Goal: Check status: Check status

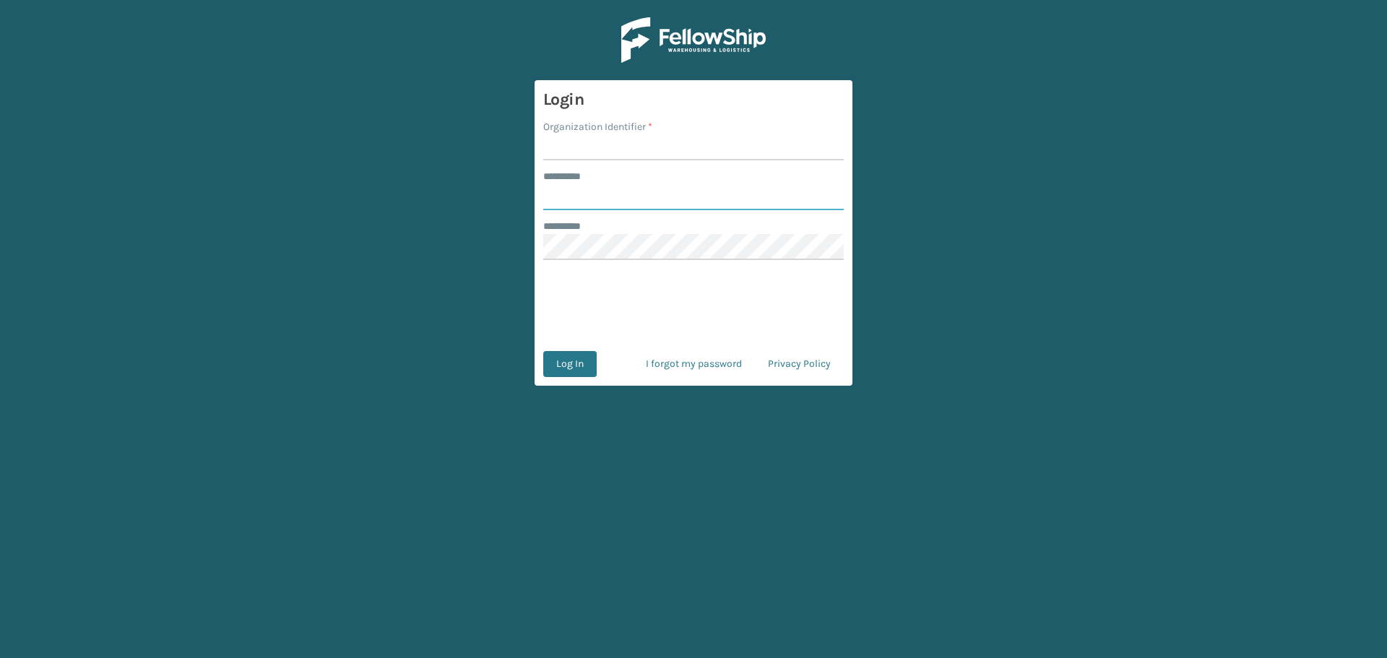
type input "********"
click at [654, 135] on input "Organization Identifier *" at bounding box center [693, 147] width 300 height 26
type input "MilliardLV"
click at [573, 366] on button "Log In" at bounding box center [569, 364] width 53 height 26
type input "********"
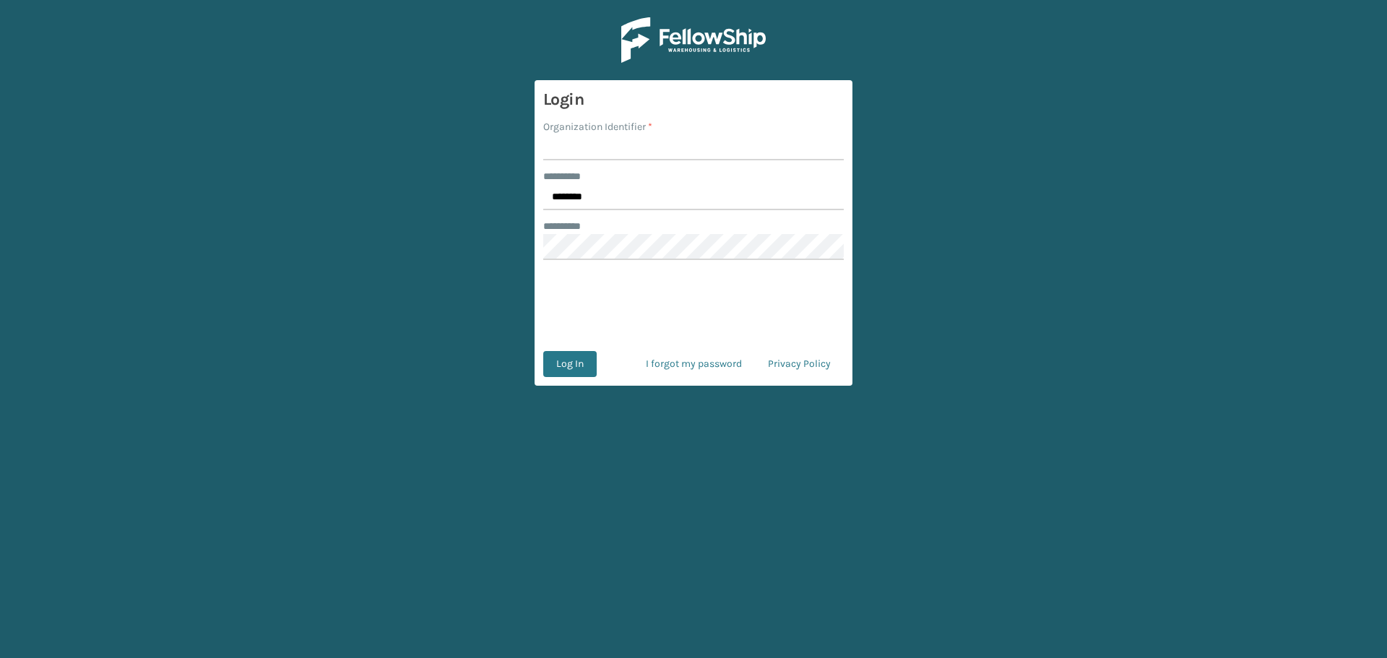
click at [612, 155] on input "Organization Identifier *" at bounding box center [693, 147] width 300 height 26
type input "MilliardLV"
click at [564, 360] on button "Log In" at bounding box center [569, 364] width 53 height 26
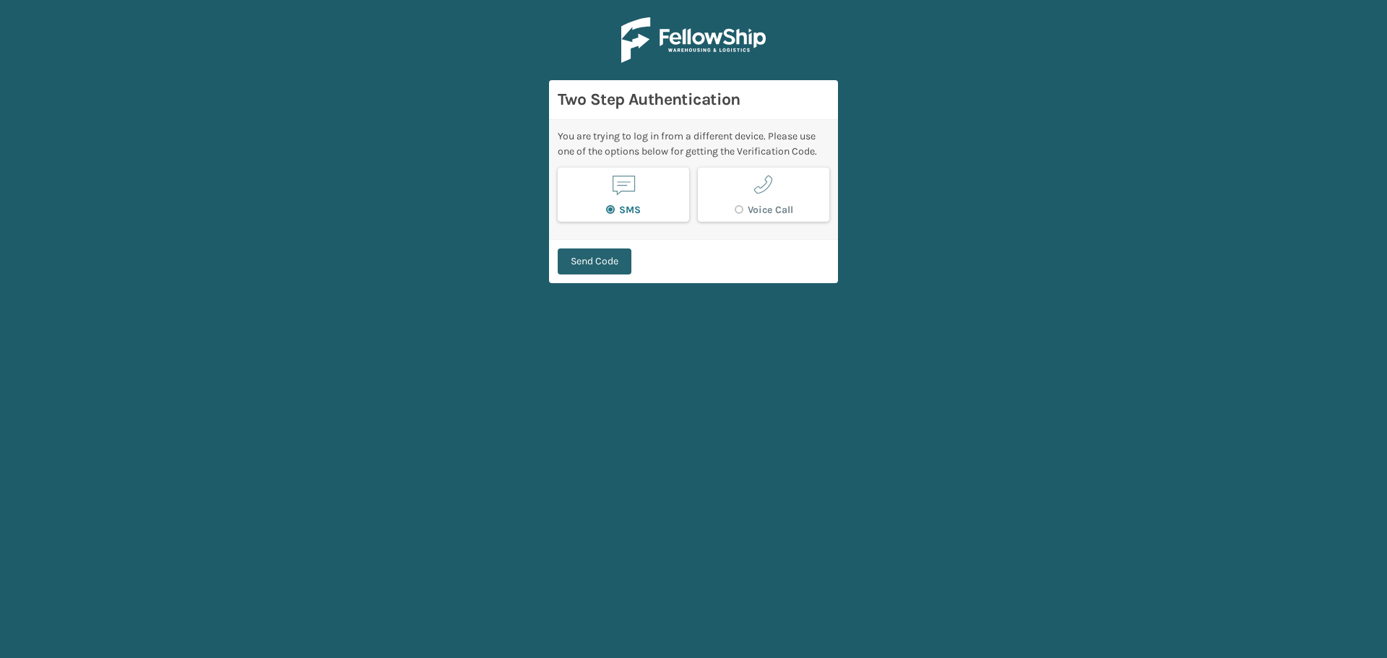
click at [591, 256] on button "Send Code" at bounding box center [595, 261] width 74 height 26
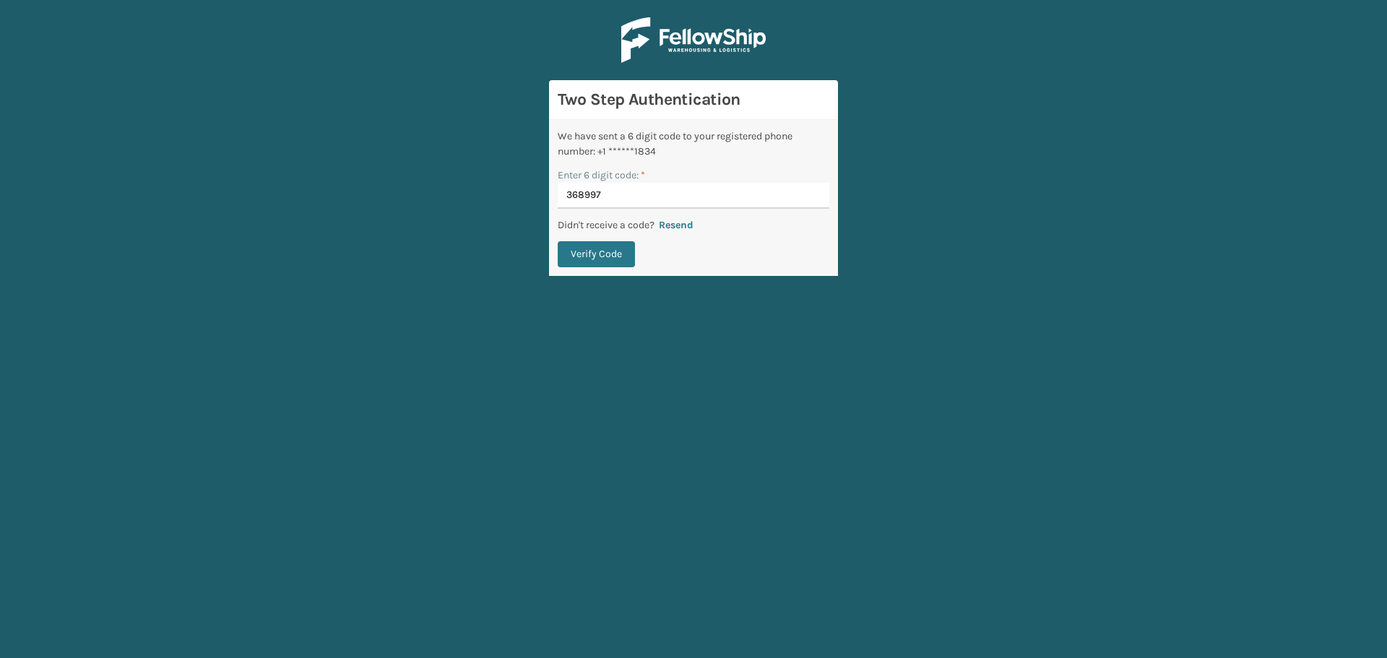
type input "368997"
click at [558, 241] on button "Verify Code" at bounding box center [596, 254] width 77 height 26
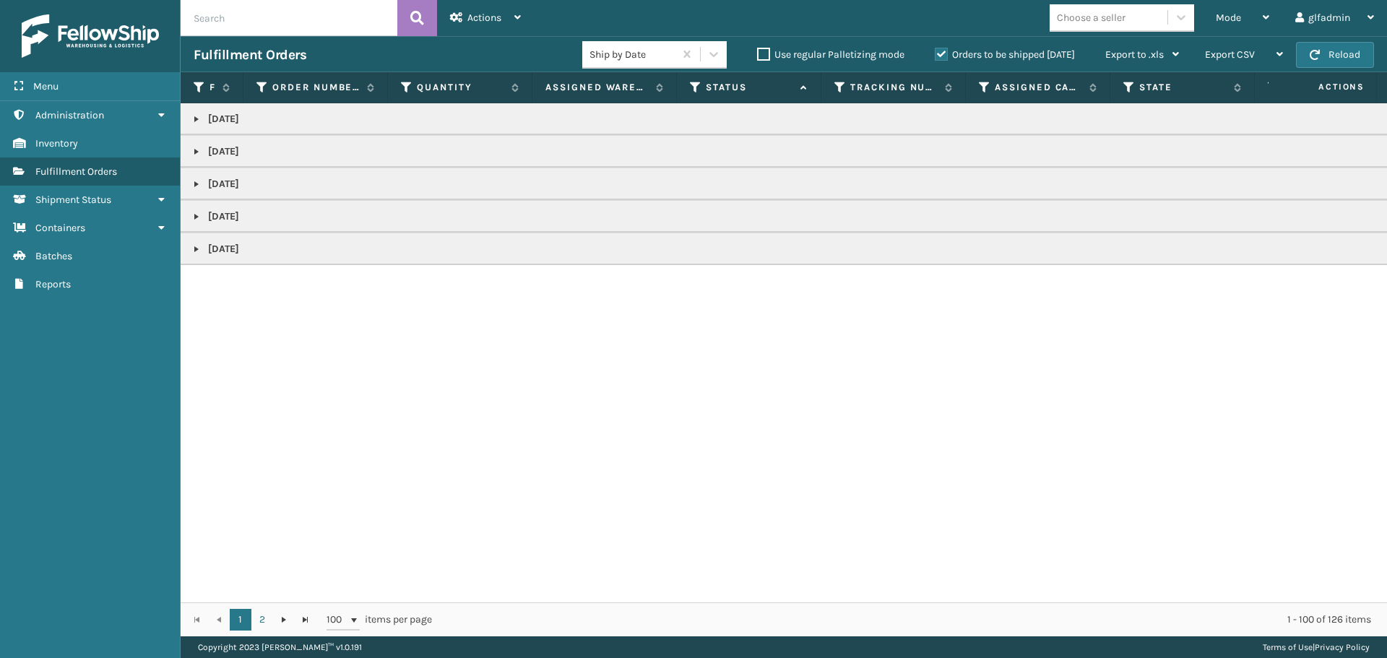
click at [198, 116] on link at bounding box center [197, 119] width 12 height 12
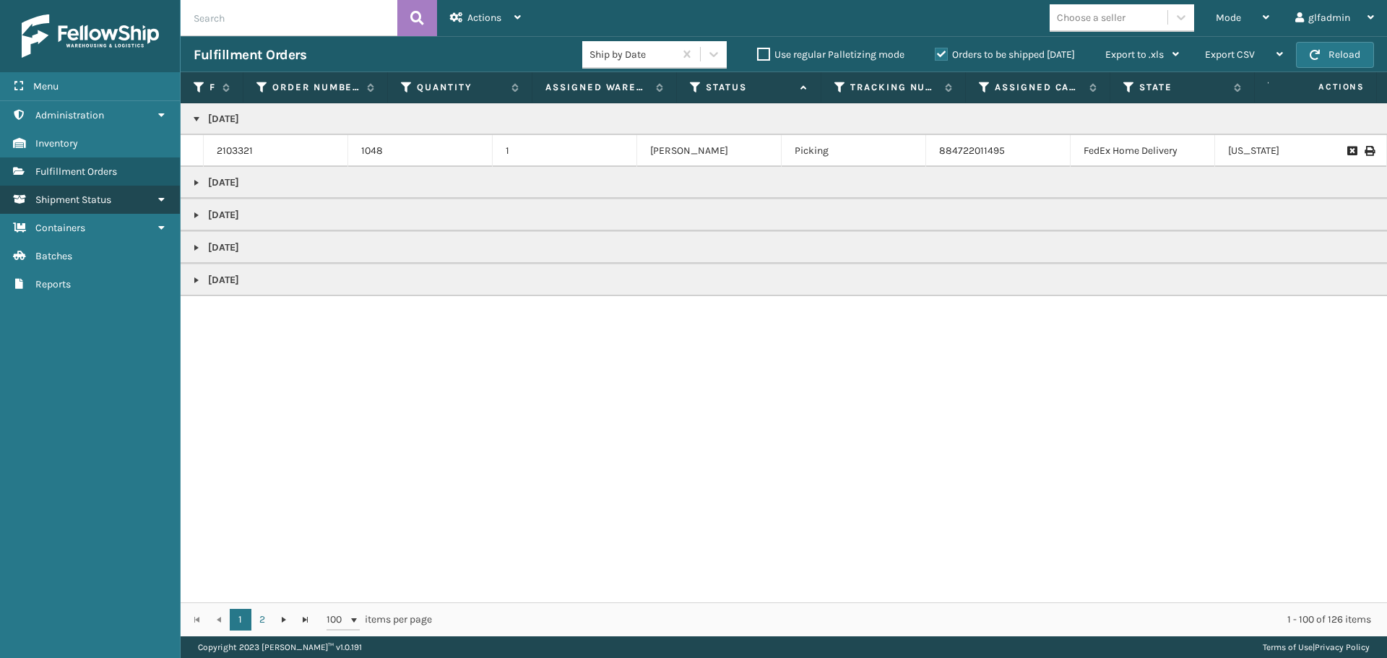
click at [59, 201] on span "Shipment Status" at bounding box center [73, 200] width 76 height 12
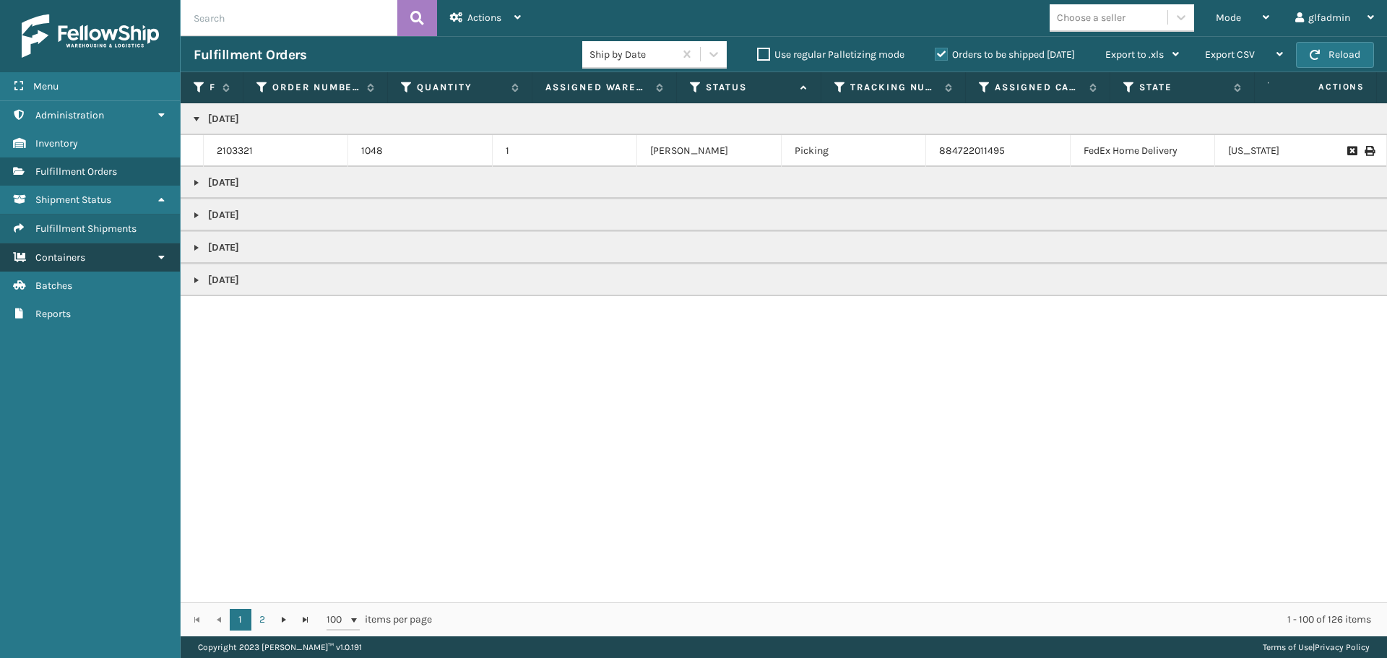
click at [83, 263] on span "Containers" at bounding box center [60, 257] width 50 height 12
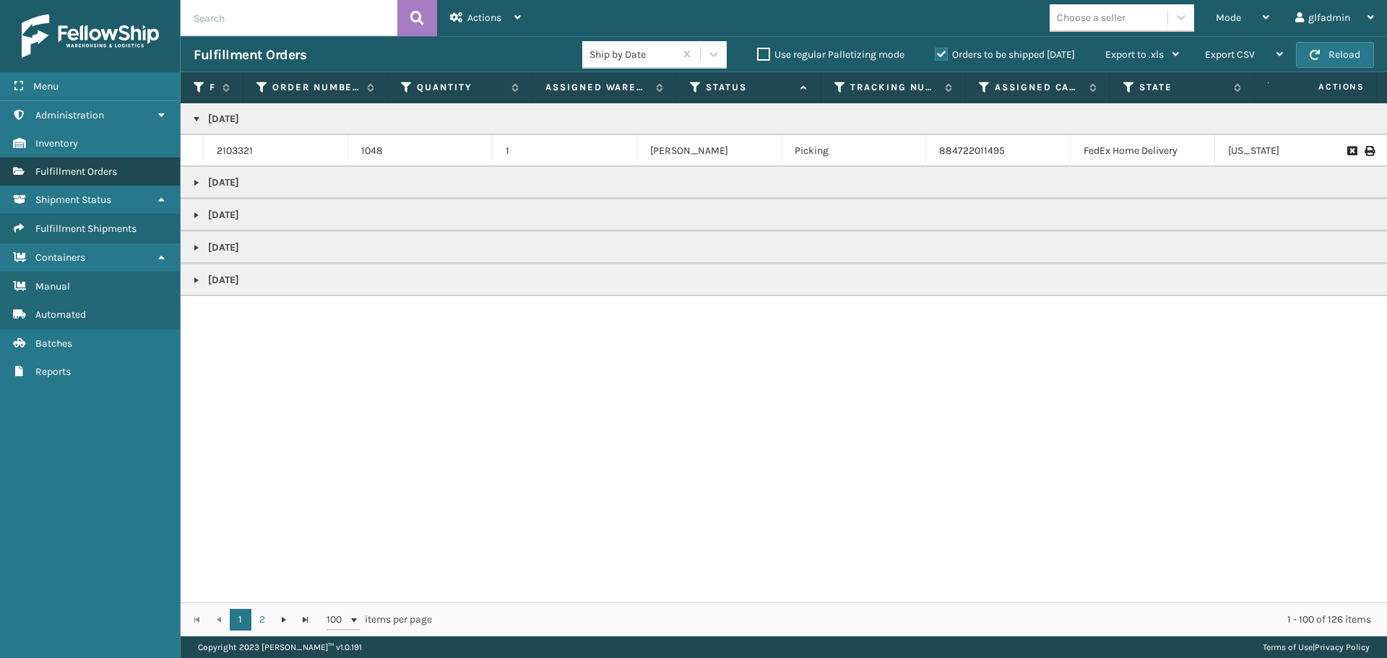
click at [58, 166] on span "Fulfillment Orders" at bounding box center [76, 171] width 82 height 12
click at [55, 147] on span "Inventory" at bounding box center [56, 143] width 43 height 12
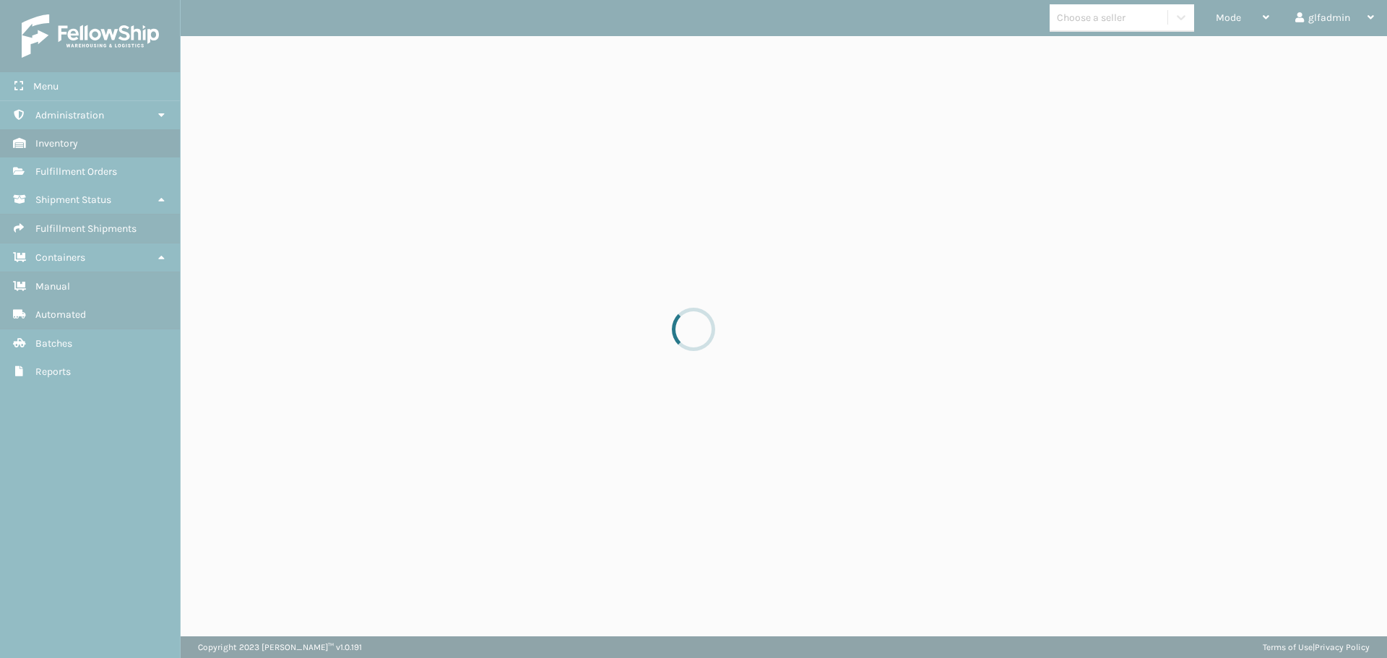
click at [67, 170] on div at bounding box center [693, 329] width 1387 height 658
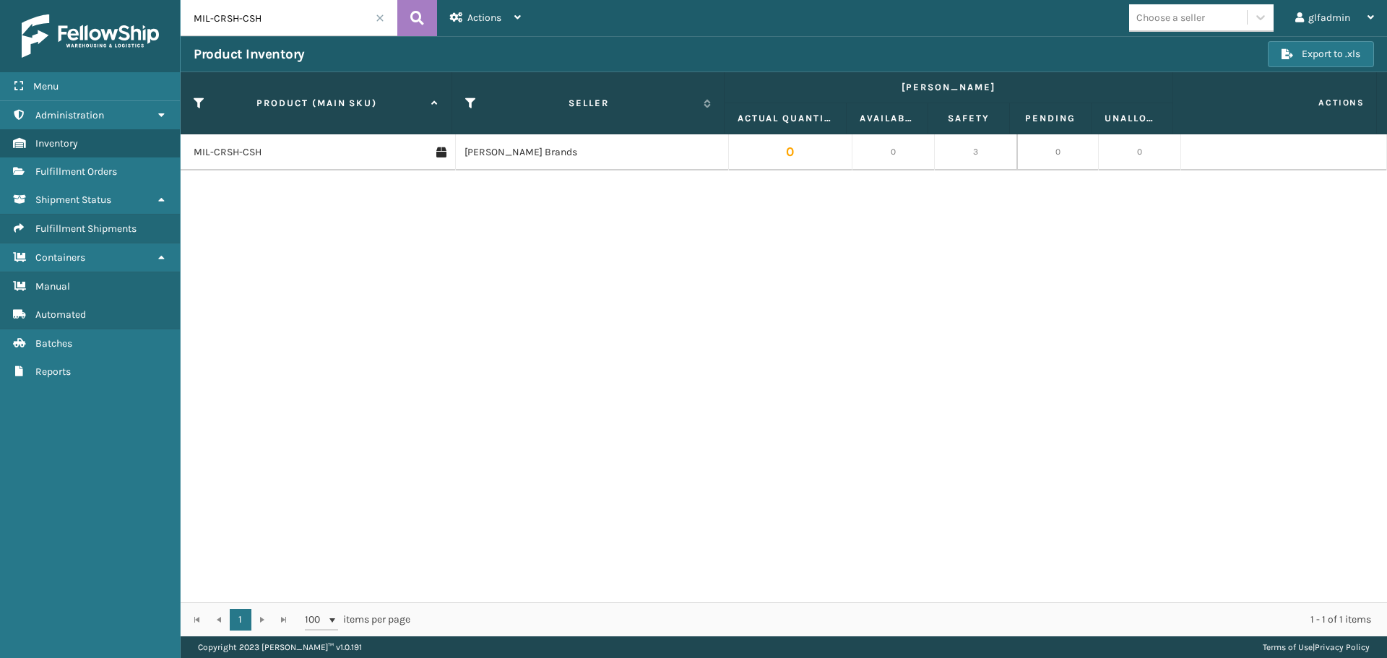
click at [67, 170] on span "Fulfillment Orders" at bounding box center [76, 171] width 82 height 12
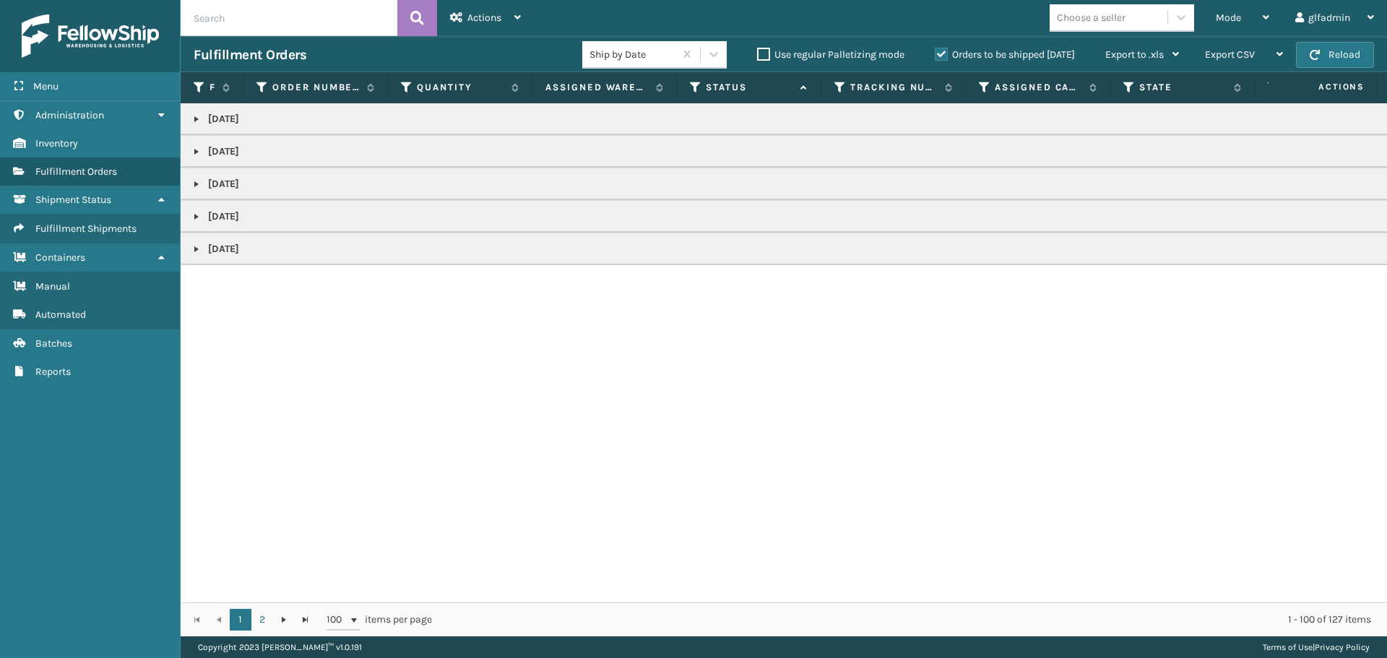
click at [197, 118] on link at bounding box center [197, 119] width 12 height 12
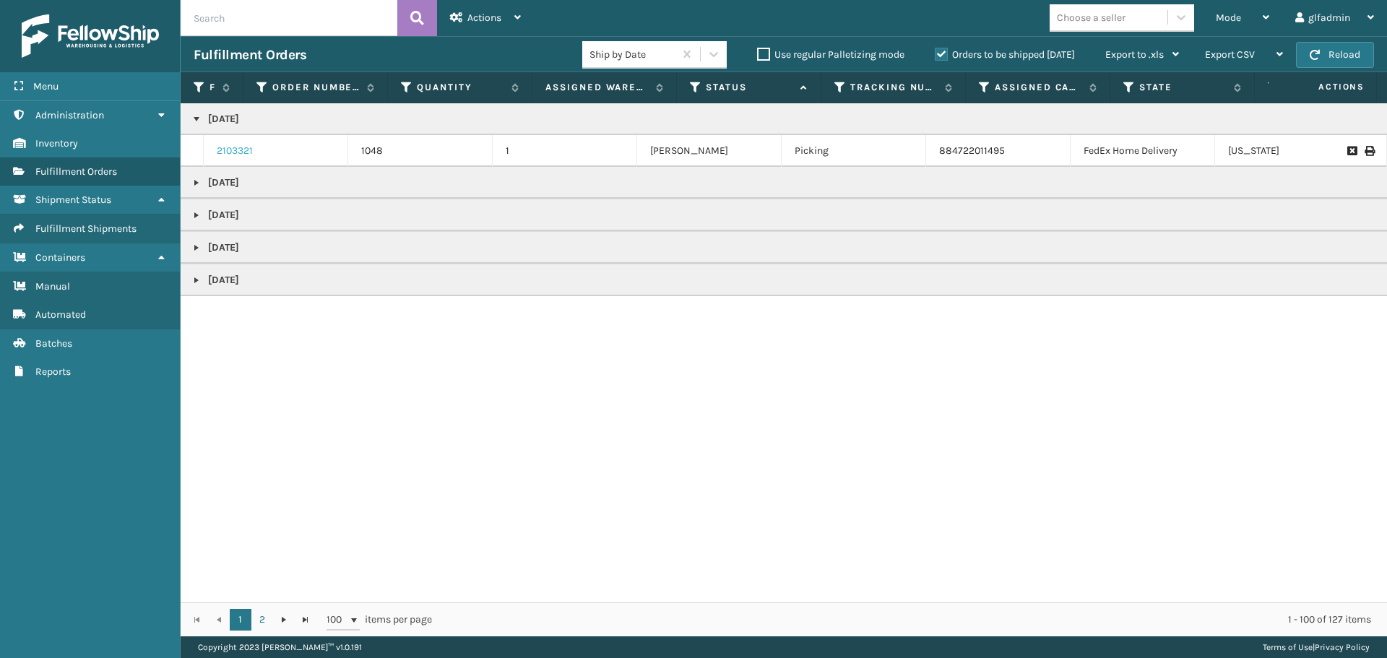
click at [248, 152] on link "2103321" at bounding box center [235, 151] width 36 height 14
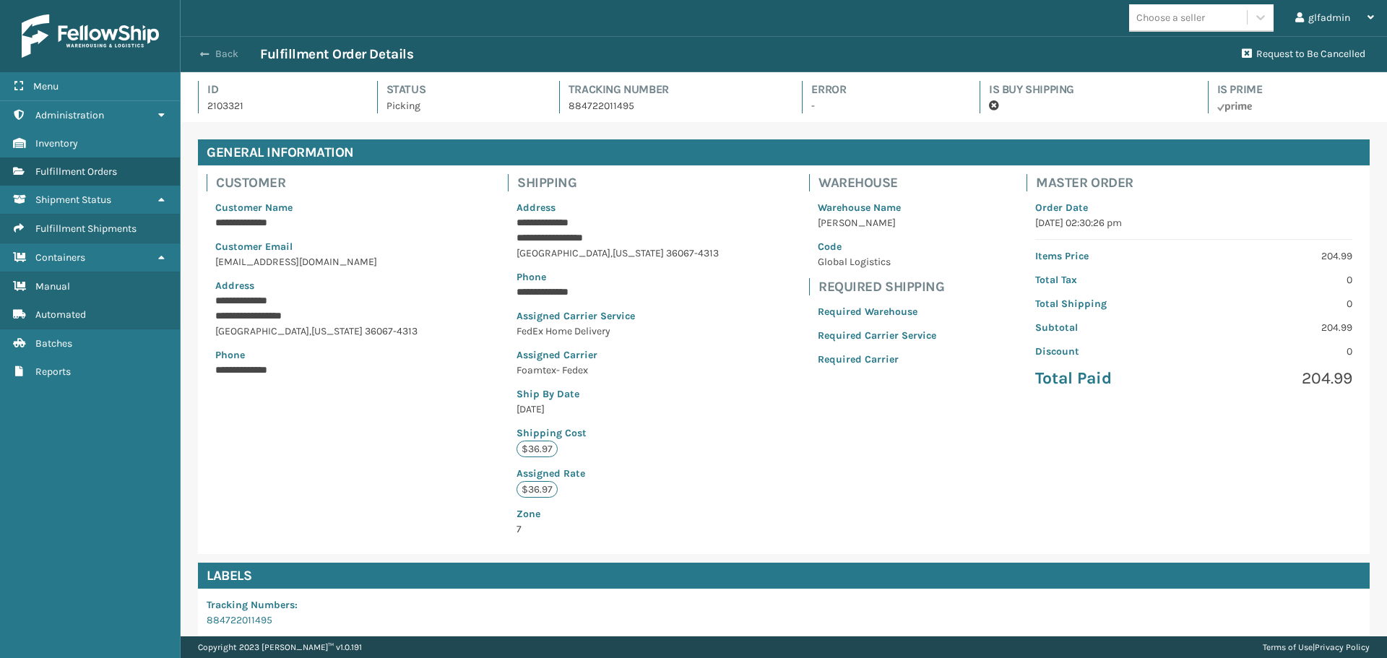
click at [204, 52] on span "button" at bounding box center [204, 54] width 9 height 10
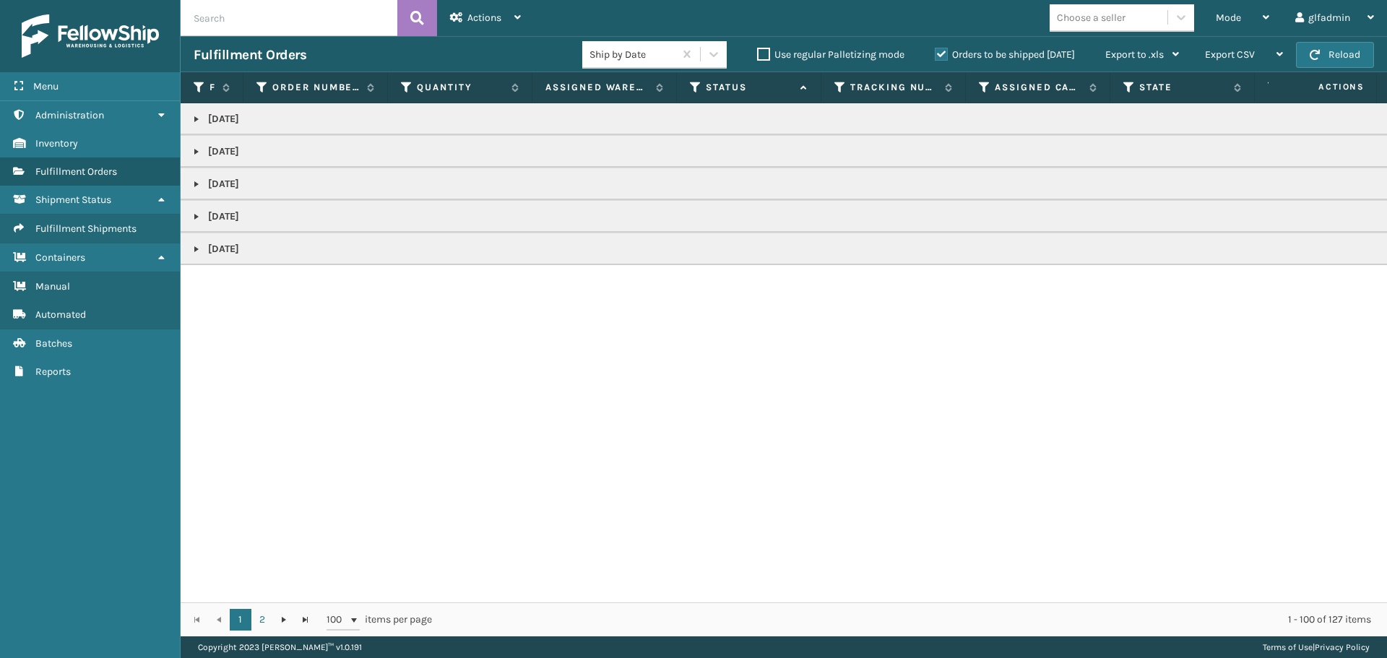
click at [196, 150] on link at bounding box center [197, 152] width 12 height 12
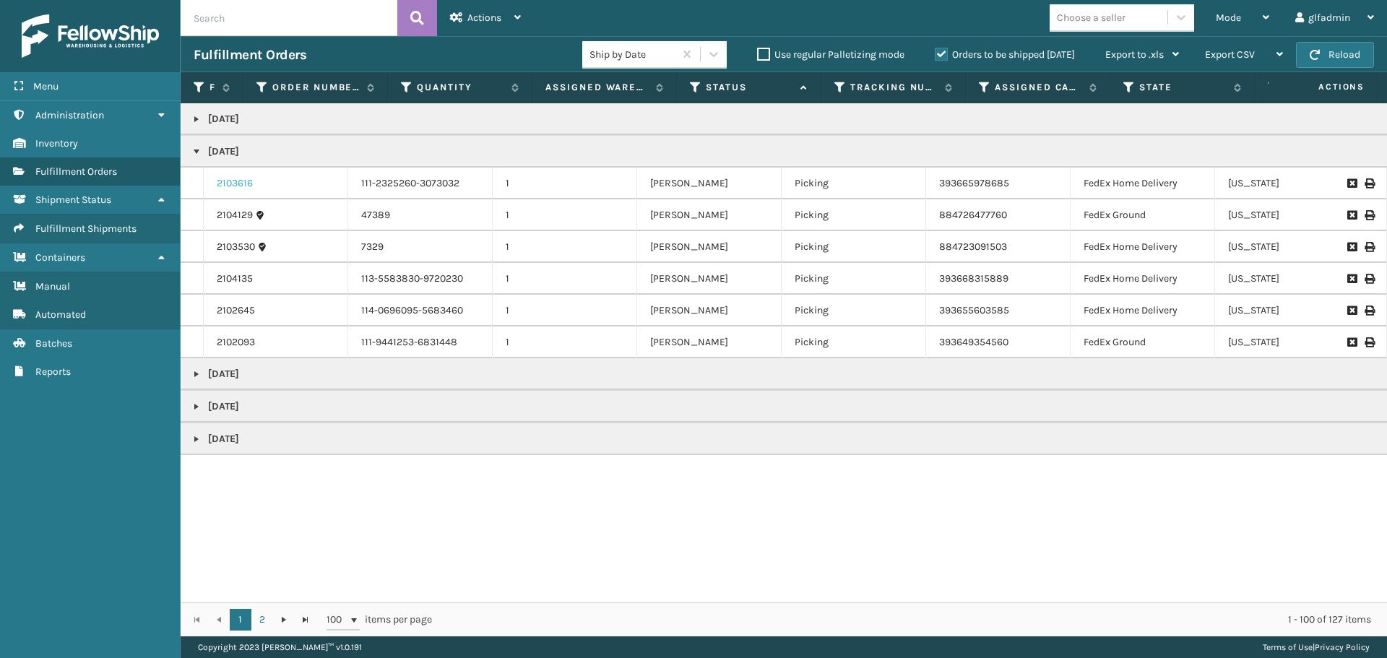
click at [242, 187] on link "2103616" at bounding box center [235, 183] width 36 height 14
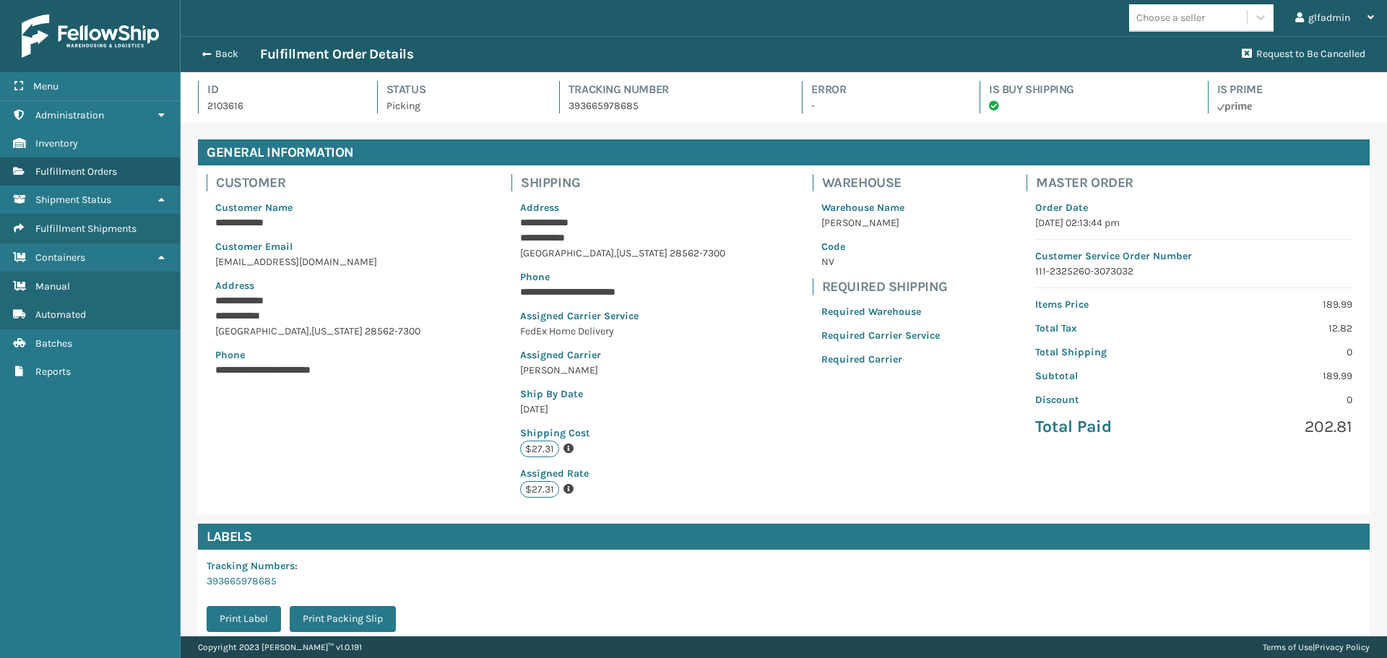
click at [221, 61] on div "Back Fulfillment Order Details" at bounding box center [713, 54] width 1039 height 17
click at [211, 59] on button "Back" at bounding box center [227, 54] width 66 height 13
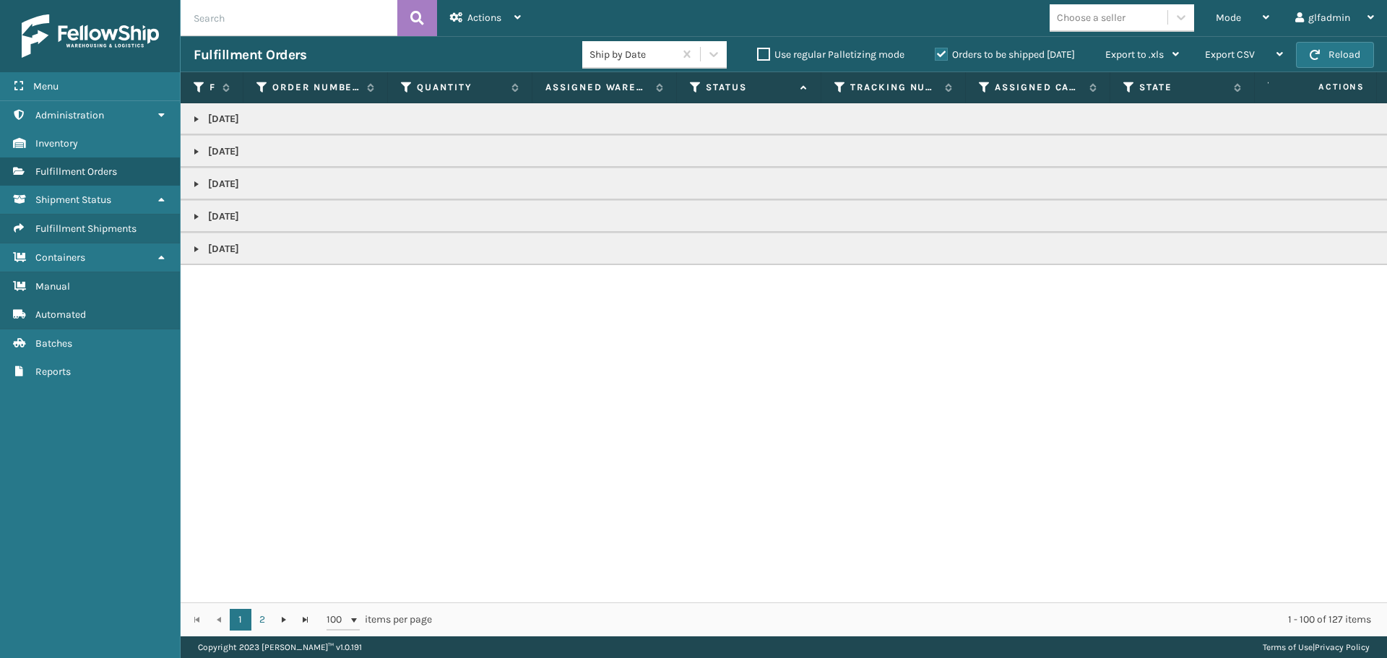
click at [196, 177] on p "[DATE]" at bounding box center [897, 184] width 1406 height 14
click at [197, 119] on link at bounding box center [197, 119] width 12 height 12
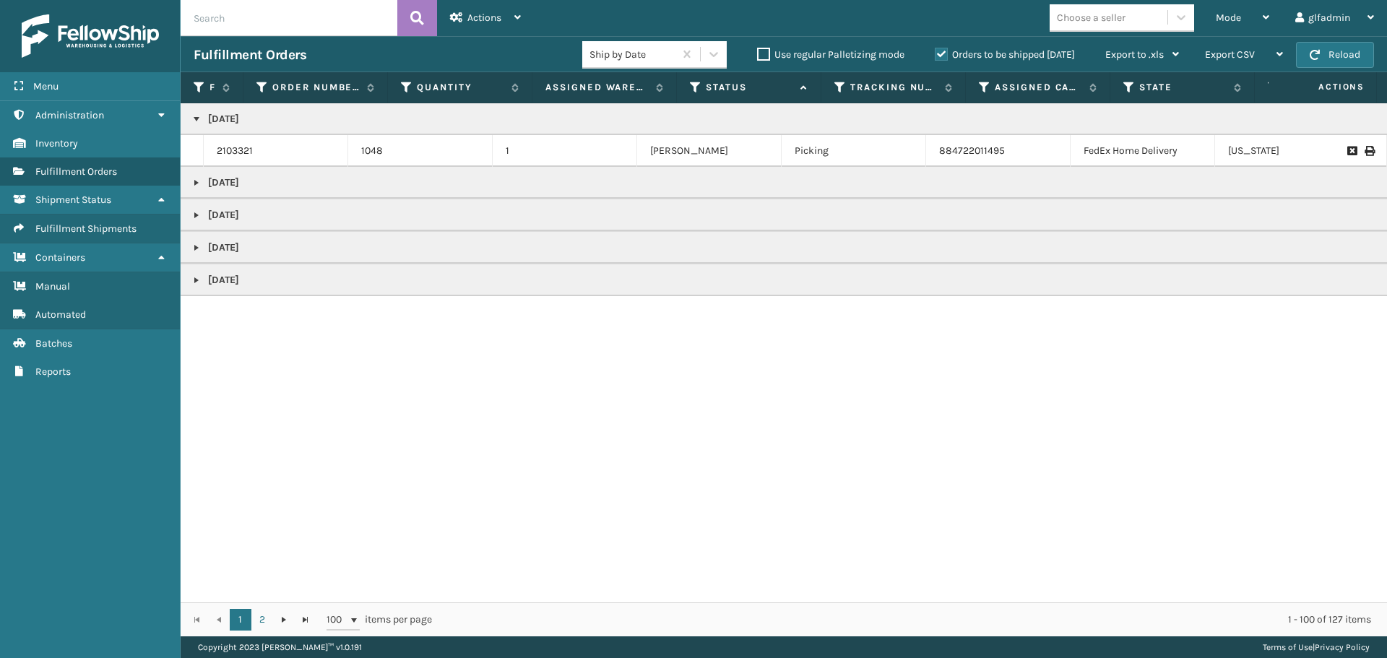
click at [199, 184] on link at bounding box center [197, 183] width 12 height 12
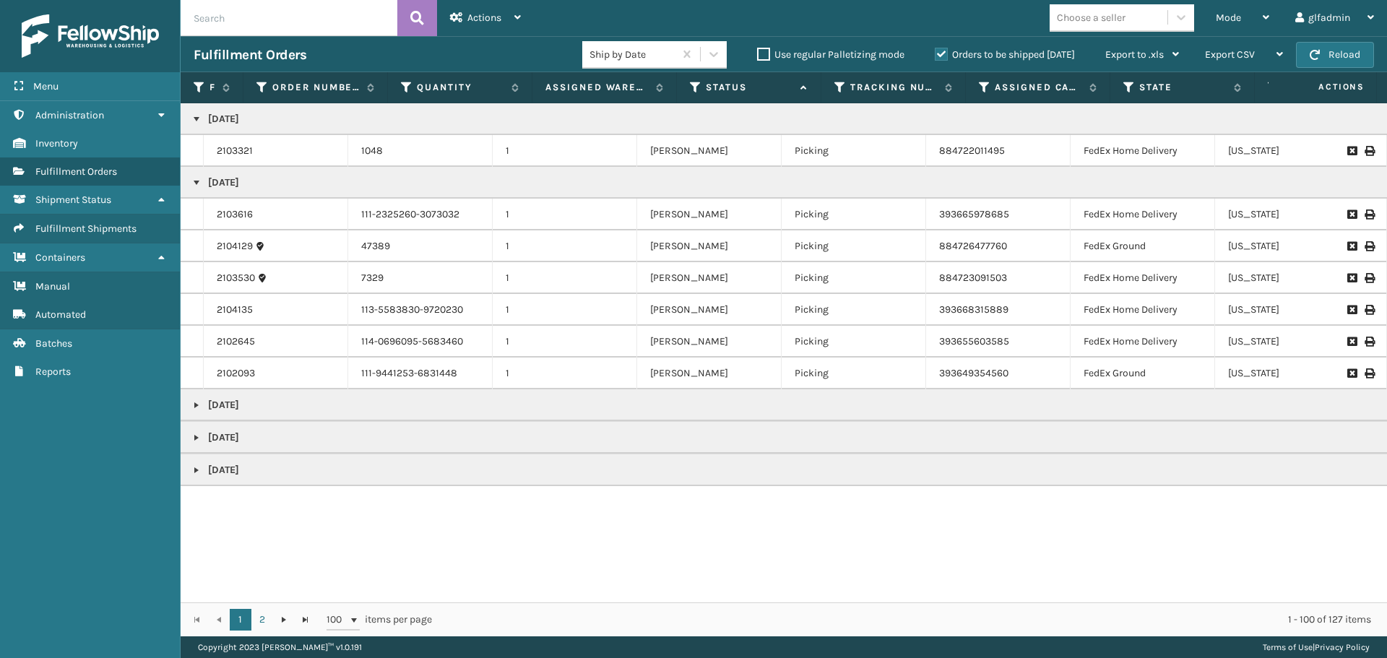
click at [201, 407] on link at bounding box center [197, 405] width 12 height 12
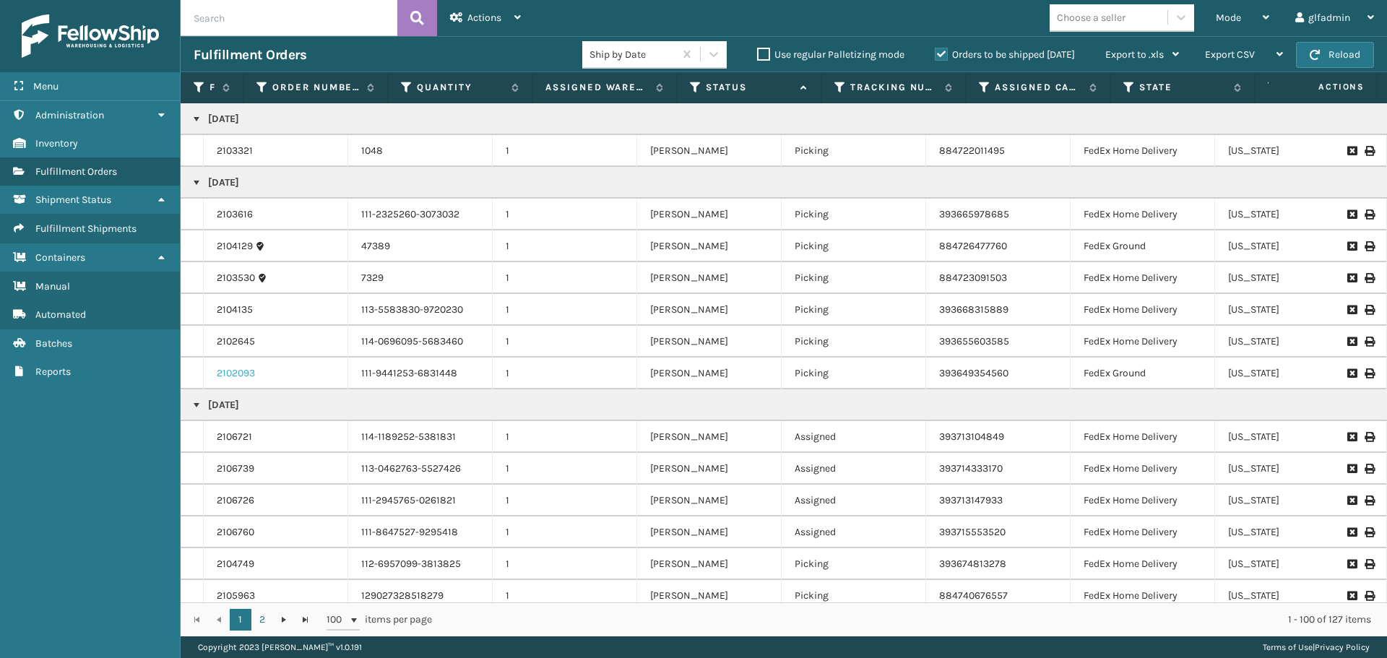
click at [230, 373] on link "2102093" at bounding box center [236, 373] width 38 height 14
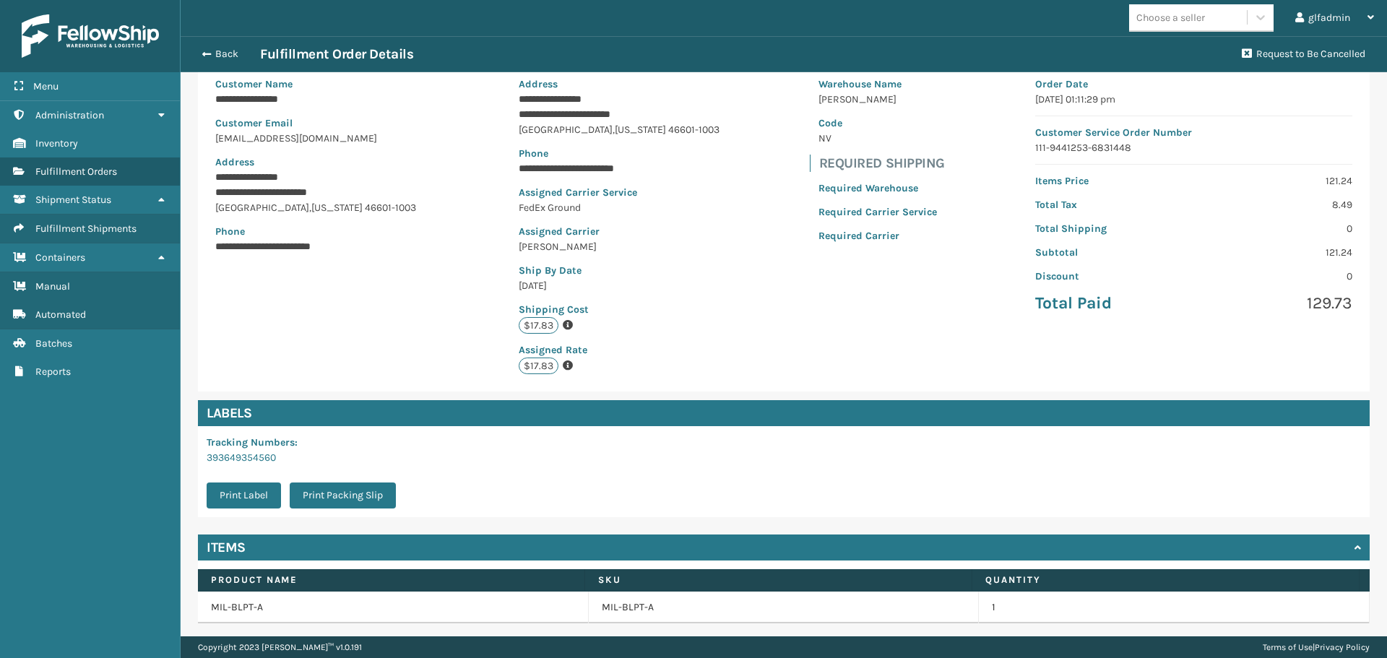
scroll to position [172, 0]
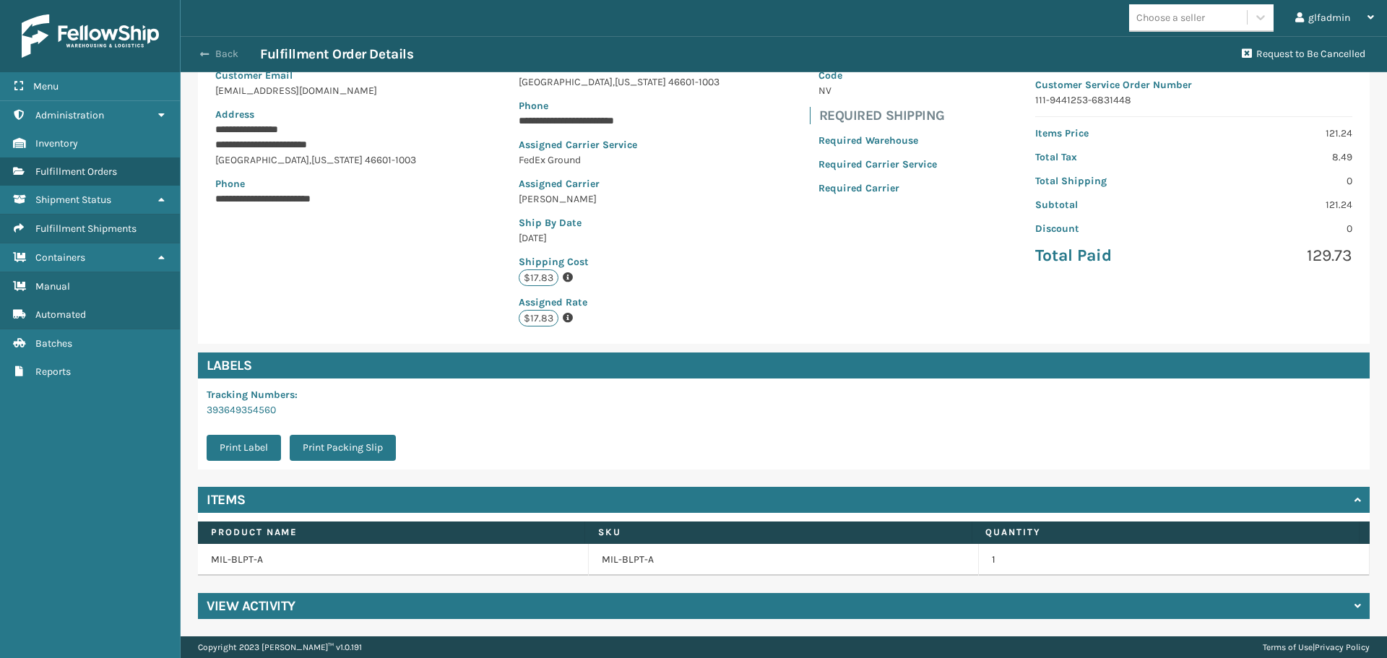
click at [209, 51] on button "Back" at bounding box center [227, 54] width 66 height 13
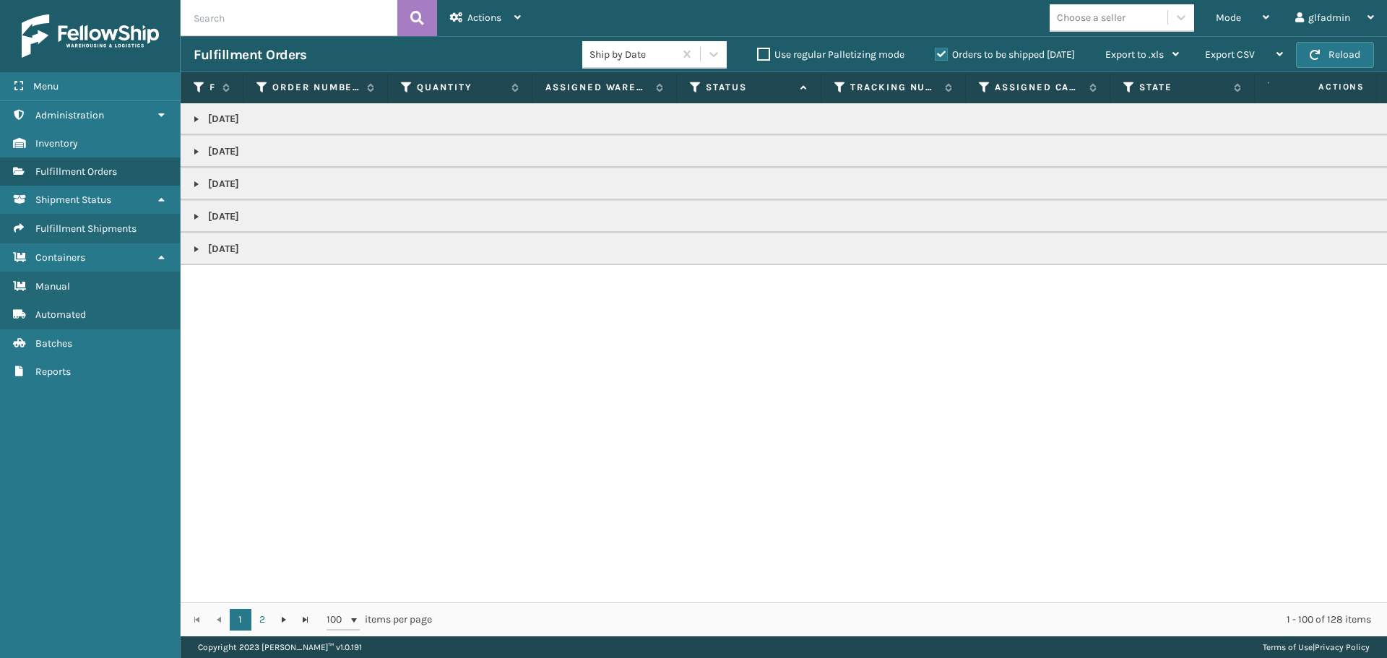
click at [214, 109] on td "[DATE]" at bounding box center [897, 119] width 1432 height 32
click at [205, 118] on p "[DATE]" at bounding box center [897, 119] width 1406 height 14
click at [197, 116] on link at bounding box center [197, 119] width 12 height 12
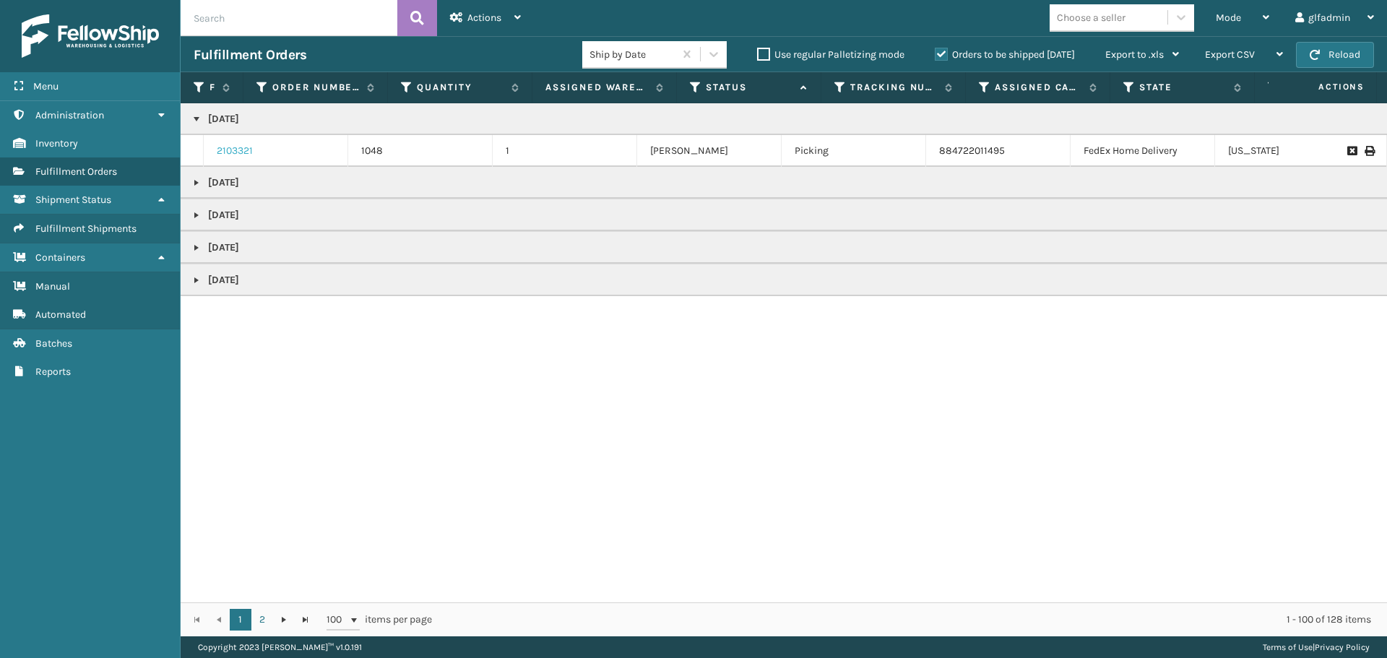
click at [233, 149] on link "2103321" at bounding box center [235, 151] width 36 height 14
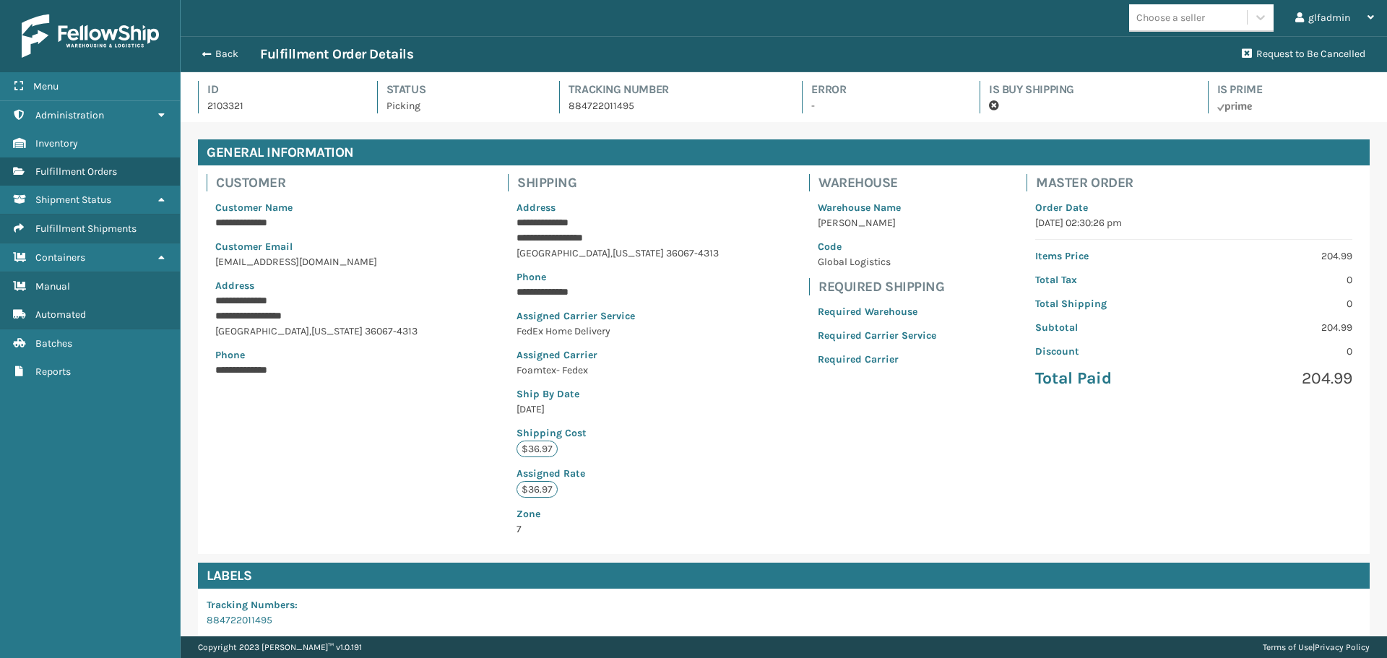
click at [199, 46] on div "Back Fulfillment Order Details" at bounding box center [713, 54] width 1039 height 17
click at [204, 49] on span "button" at bounding box center [204, 54] width 9 height 10
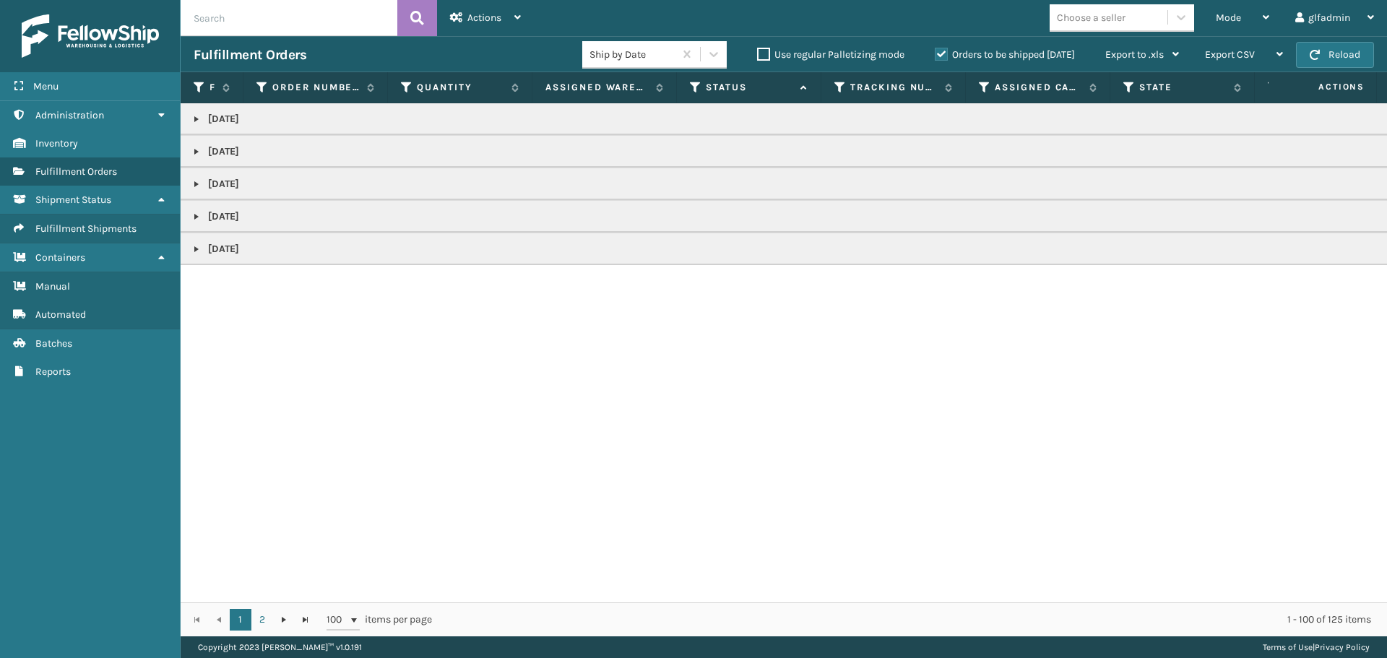
click at [194, 121] on link at bounding box center [197, 119] width 12 height 12
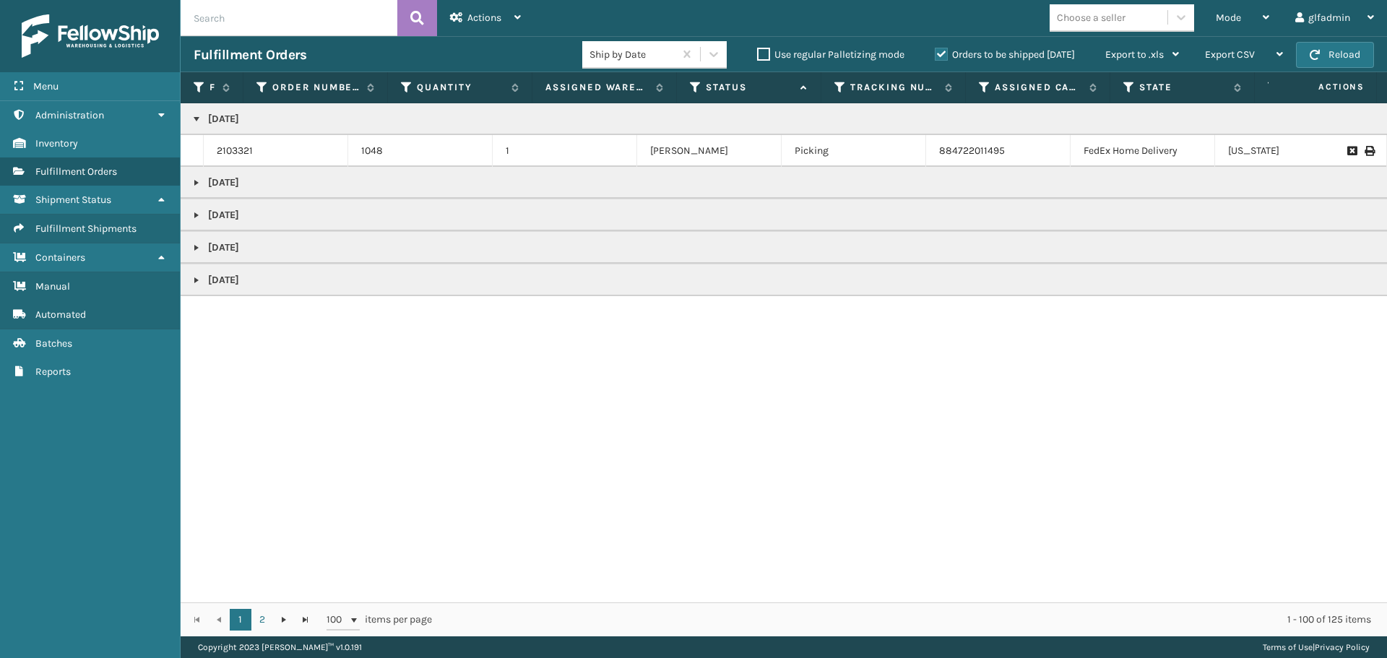
click at [192, 189] on td "[DATE]" at bounding box center [897, 183] width 1432 height 32
click at [192, 188] on link at bounding box center [197, 183] width 12 height 12
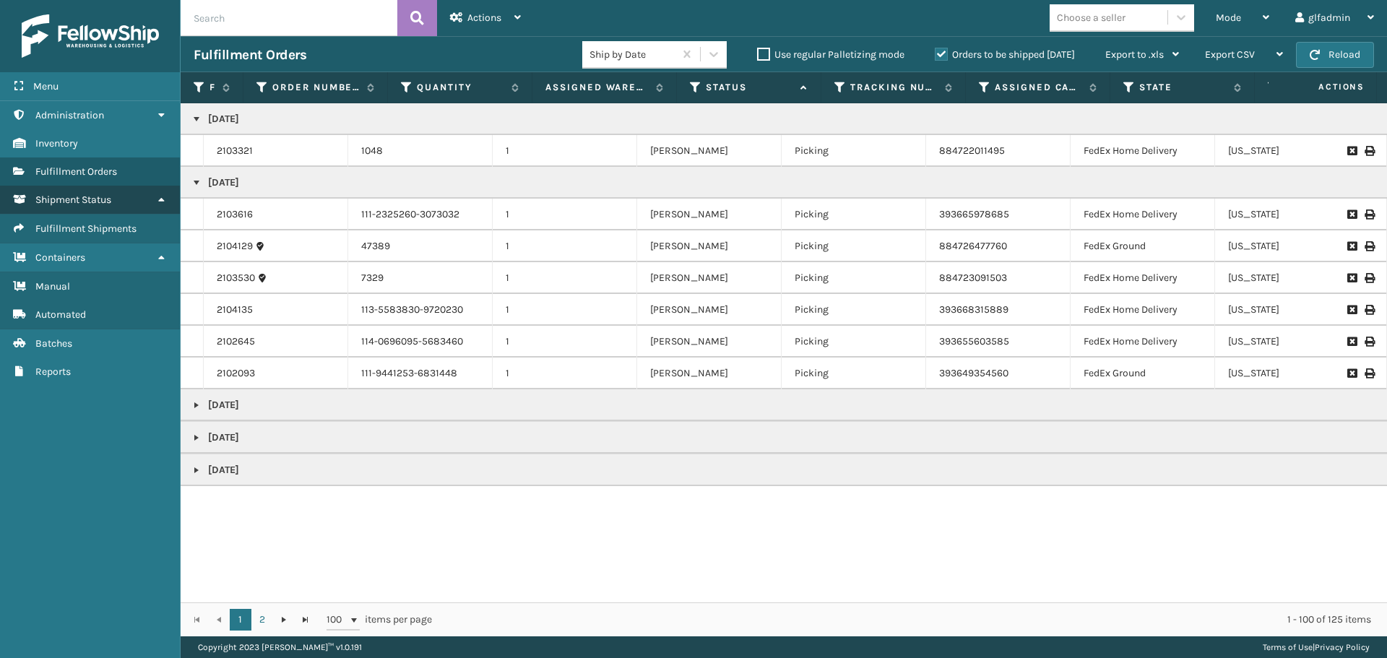
click at [98, 192] on link "Shipment Status" at bounding box center [90, 200] width 180 height 28
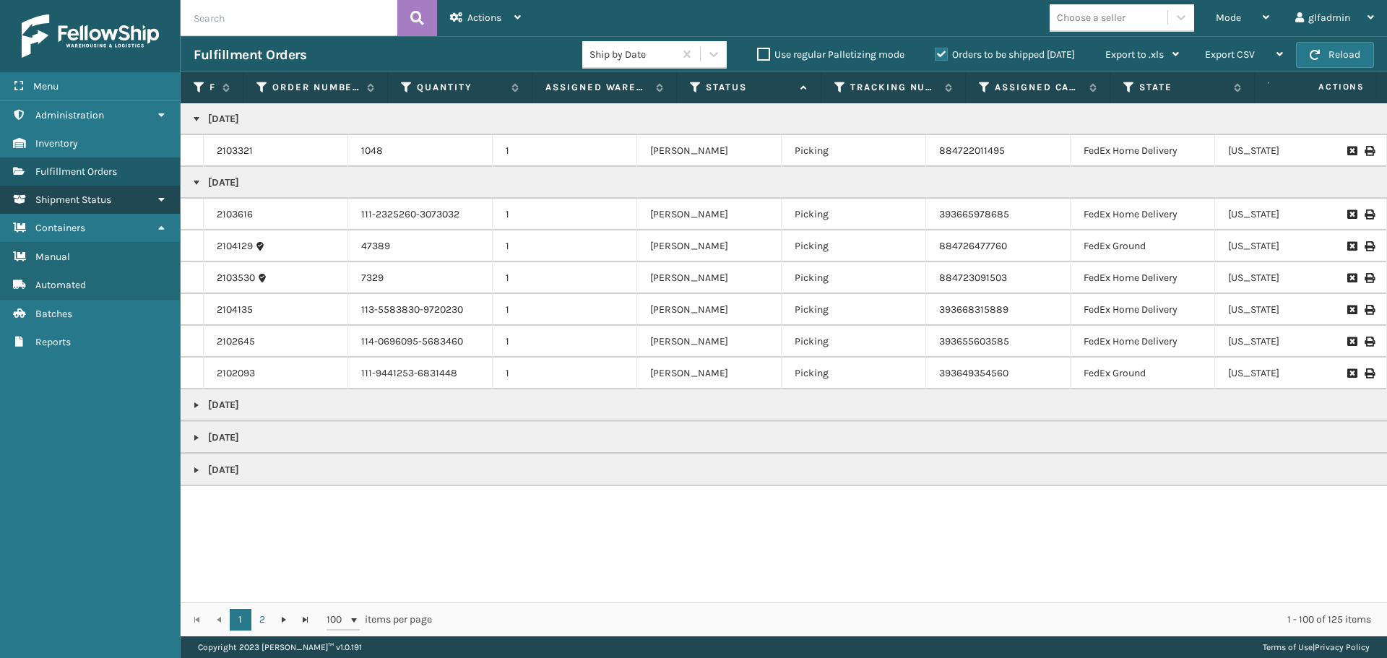
click at [98, 192] on link "Shipment Status" at bounding box center [90, 200] width 180 height 28
